Goal: Task Accomplishment & Management: Use online tool/utility

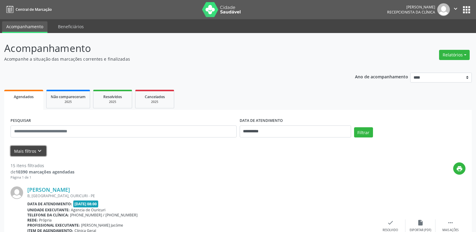
click at [34, 154] on button "Mais filtros keyboard_arrow_down" at bounding box center [29, 151] width 36 height 11
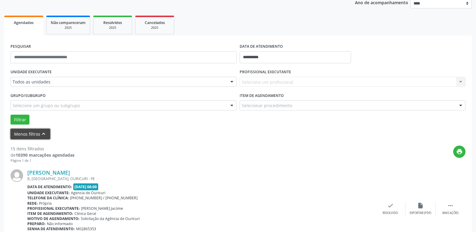
scroll to position [90, 0]
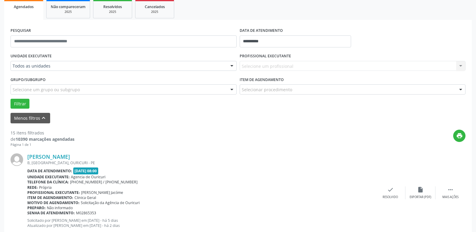
click at [227, 66] on div "Todos as unidades" at bounding box center [124, 66] width 226 height 10
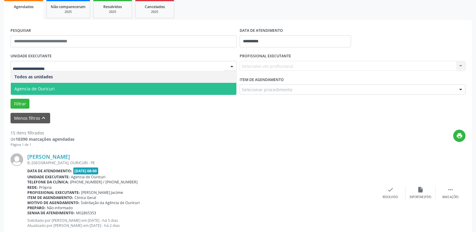
click at [30, 87] on span "Agencia de Ouricuri" at bounding box center [34, 89] width 40 height 6
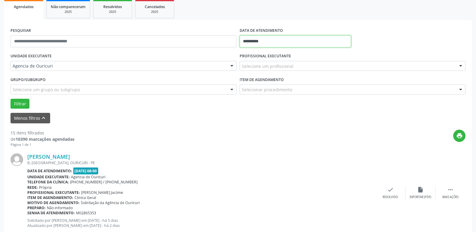
click at [296, 40] on input "**********" at bounding box center [295, 41] width 111 height 12
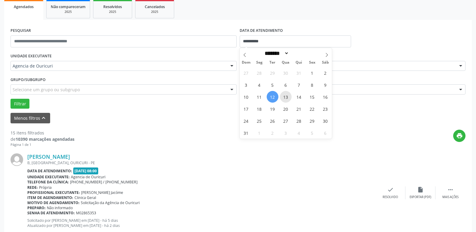
click at [287, 94] on span "13" at bounding box center [286, 97] width 12 height 12
type input "**********"
click at [287, 94] on span "13" at bounding box center [286, 97] width 12 height 12
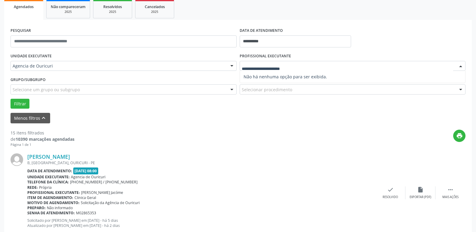
click at [292, 65] on input "text" at bounding box center [348, 69] width 212 height 12
click at [459, 65] on div at bounding box center [460, 66] width 9 height 10
click at [433, 86] on div at bounding box center [353, 89] width 226 height 10
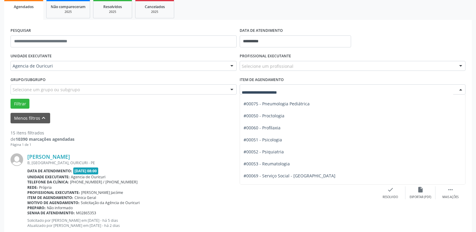
scroll to position [962, 0]
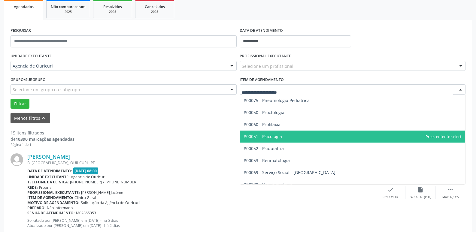
click at [276, 140] on span "#00051 - Psicologia" at bounding box center [353, 137] width 226 height 12
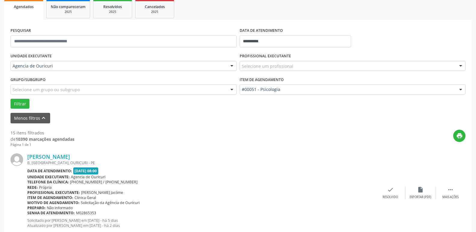
click at [324, 67] on div "Selecione um profissional" at bounding box center [353, 66] width 226 height 10
click at [460, 66] on div at bounding box center [460, 66] width 9 height 10
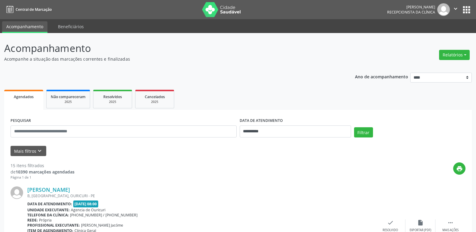
click at [32, 98] on span "Agendados" at bounding box center [24, 96] width 20 height 5
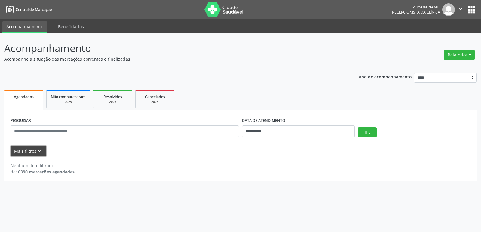
click at [40, 151] on icon "keyboard_arrow_down" at bounding box center [39, 151] width 7 height 7
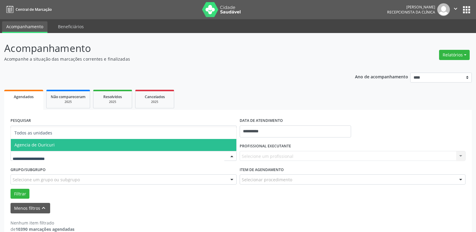
click at [55, 150] on span "Agencia de Ouricuri" at bounding box center [124, 145] width 226 height 12
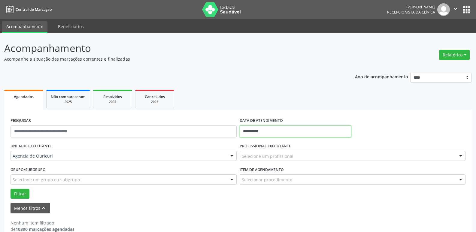
click at [322, 133] on input "**********" at bounding box center [295, 132] width 111 height 12
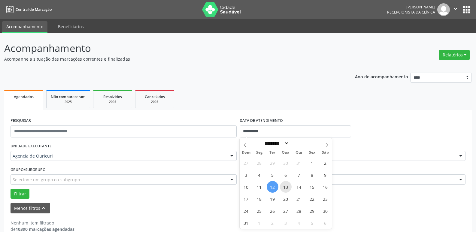
click at [284, 185] on span "13" at bounding box center [286, 187] width 12 height 12
type input "**********"
click at [290, 185] on span "13" at bounding box center [286, 187] width 12 height 12
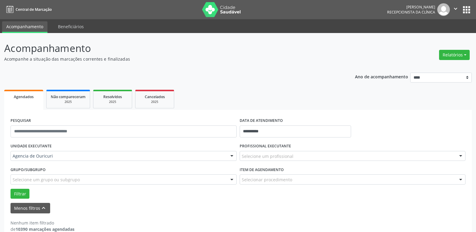
click at [299, 159] on div "Selecione um profissional" at bounding box center [353, 156] width 226 height 10
click at [299, 159] on input "text" at bounding box center [348, 159] width 212 height 12
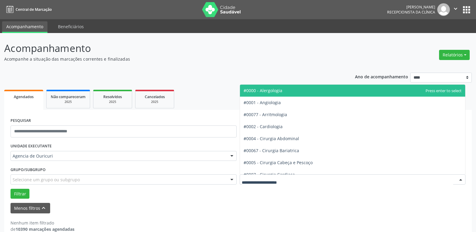
click at [294, 178] on div at bounding box center [353, 180] width 226 height 10
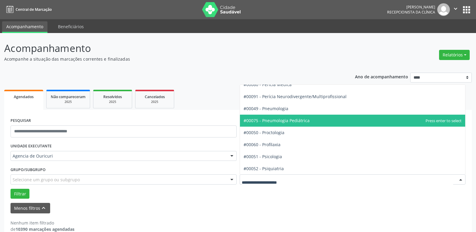
scroll to position [962, 0]
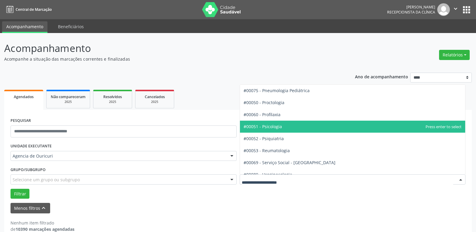
click at [291, 129] on span "#00051 - Psicologia" at bounding box center [353, 127] width 226 height 12
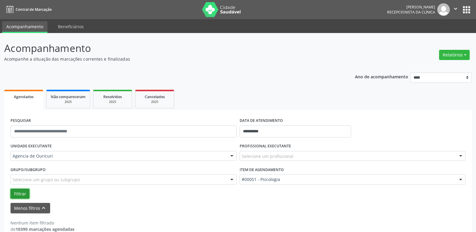
click at [13, 198] on button "Filtrar" at bounding box center [20, 194] width 19 height 10
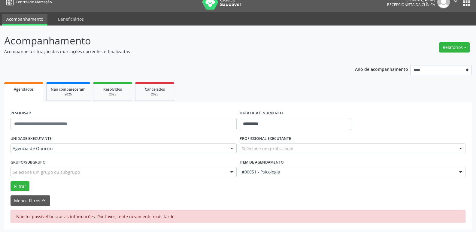
scroll to position [9, 0]
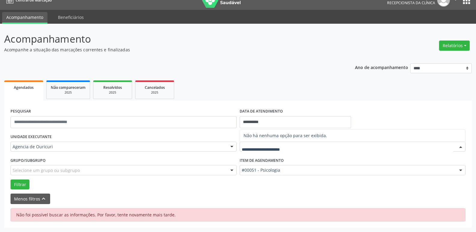
click at [311, 145] on div at bounding box center [353, 147] width 226 height 10
click at [462, 149] on div at bounding box center [460, 147] width 9 height 10
